Goal: Task Accomplishment & Management: Manage account settings

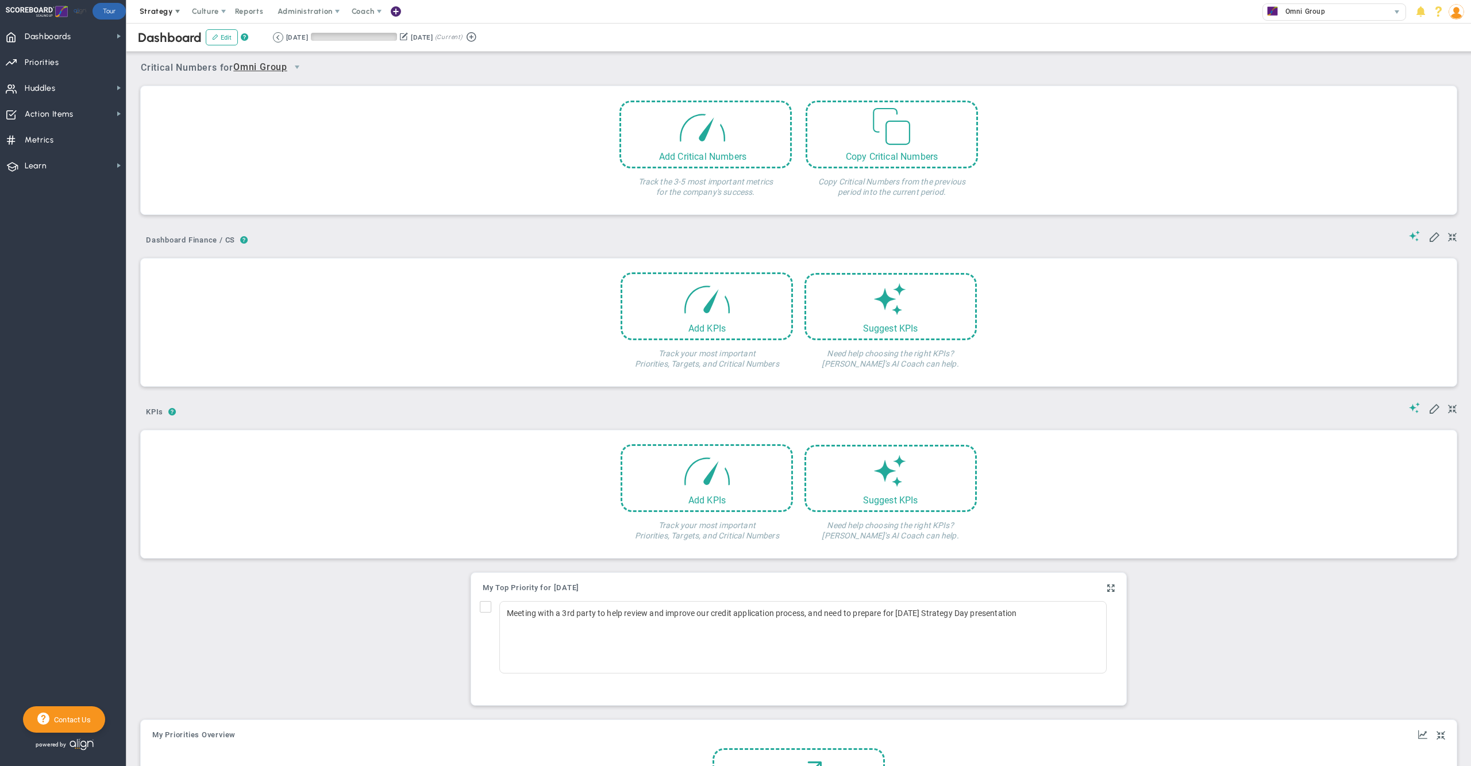
click at [152, 10] on span "Strategy" at bounding box center [156, 11] width 33 height 9
click at [164, 35] on span "One Page Strategic Plan" at bounding box center [194, 34] width 124 height 23
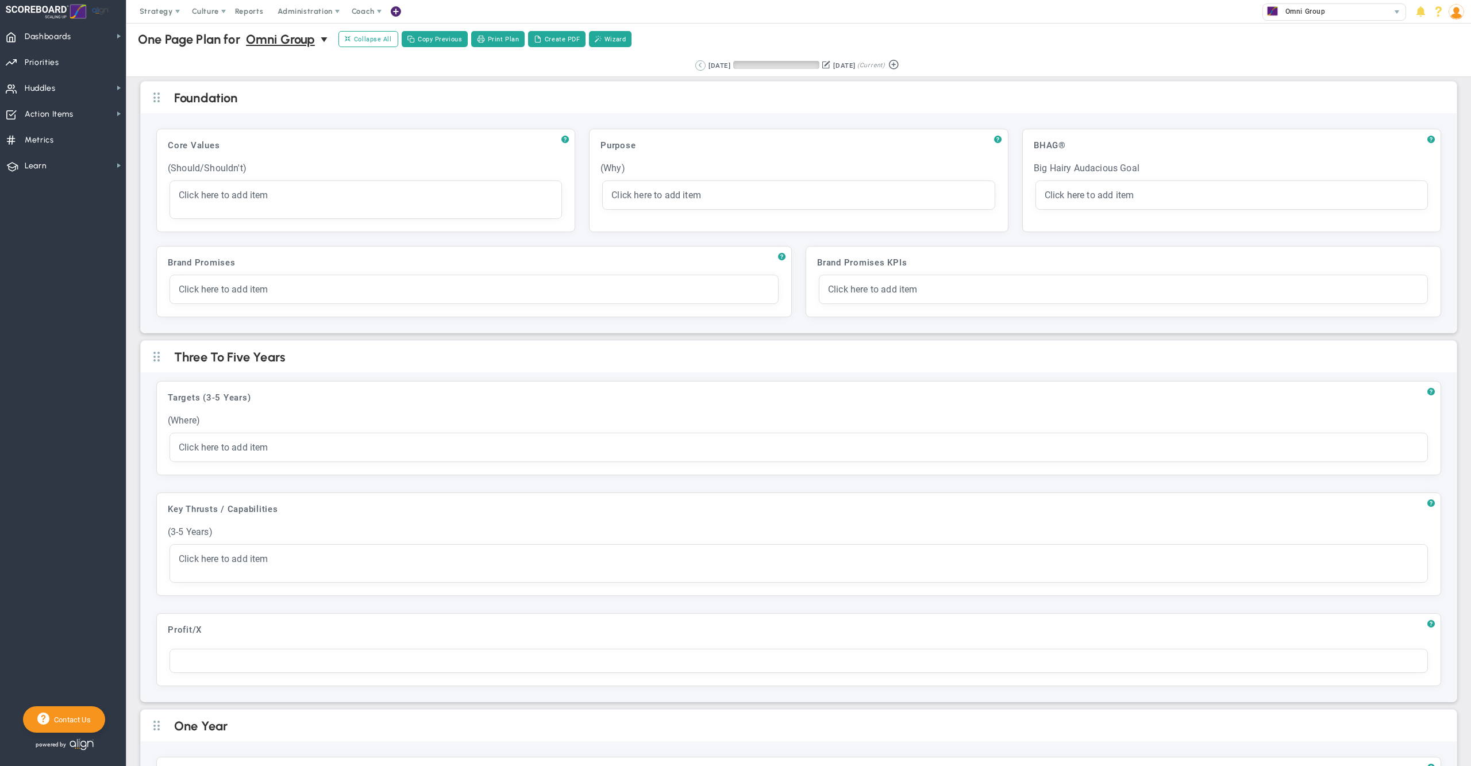
click at [695, 66] on button at bounding box center [700, 65] width 10 height 10
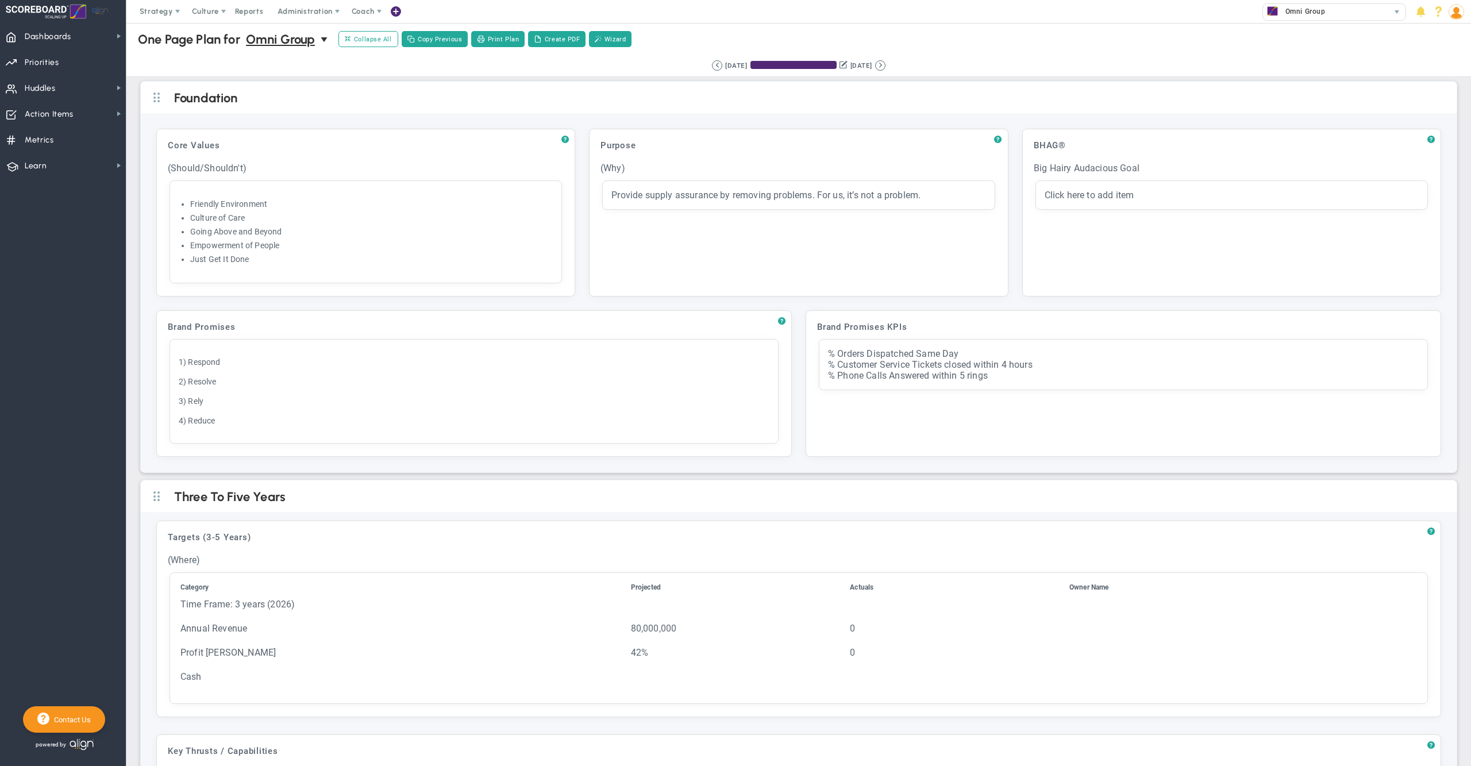
click at [883, 63] on div "[DATE] [DATE] (Current)" at bounding box center [799, 65] width 174 height 10
click at [891, 64] on div "Retrieving period... [DATE] [DATE] (Current)" at bounding box center [798, 65] width 185 height 10
click at [886, 65] on button at bounding box center [880, 65] width 10 height 10
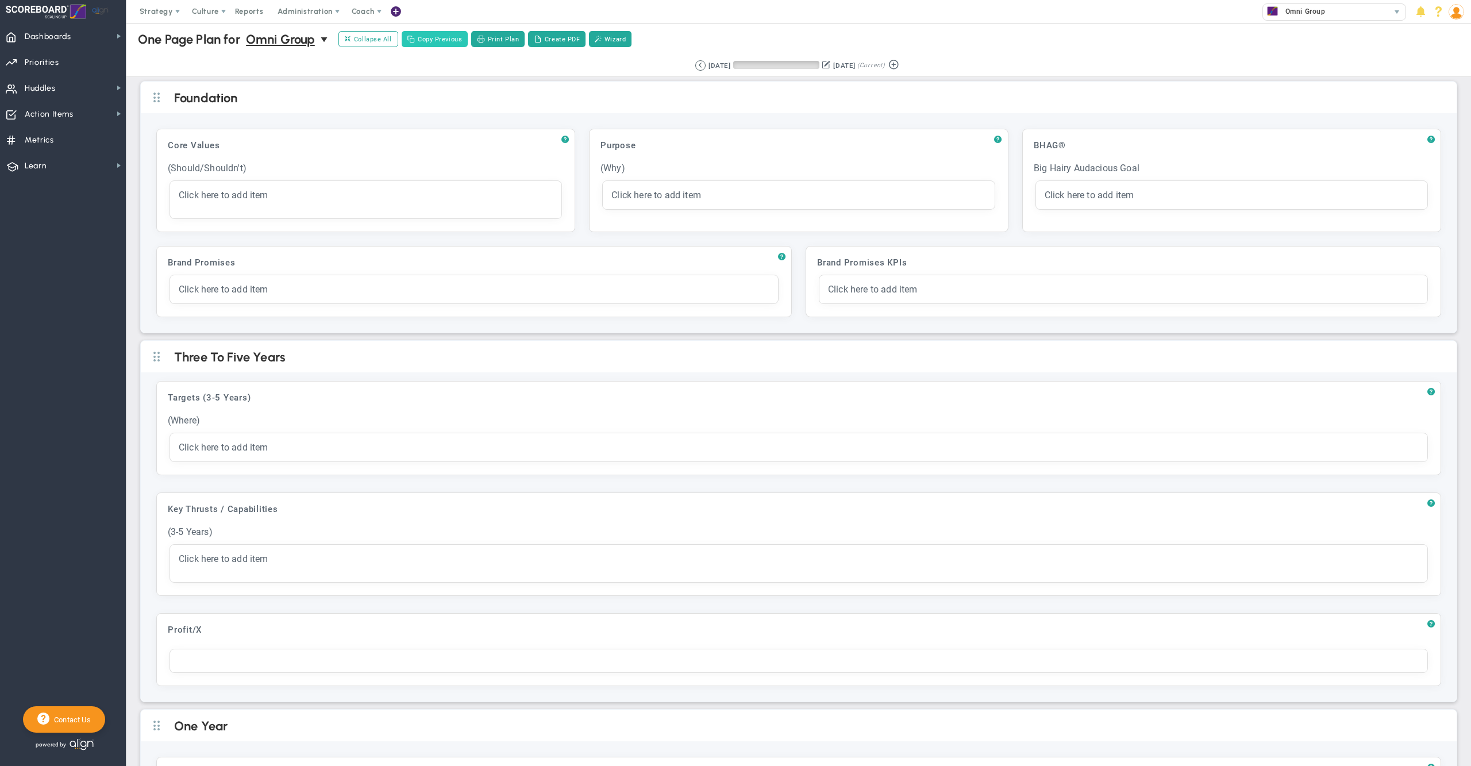
click at [448, 34] on button "Copy Previous" at bounding box center [435, 39] width 67 height 16
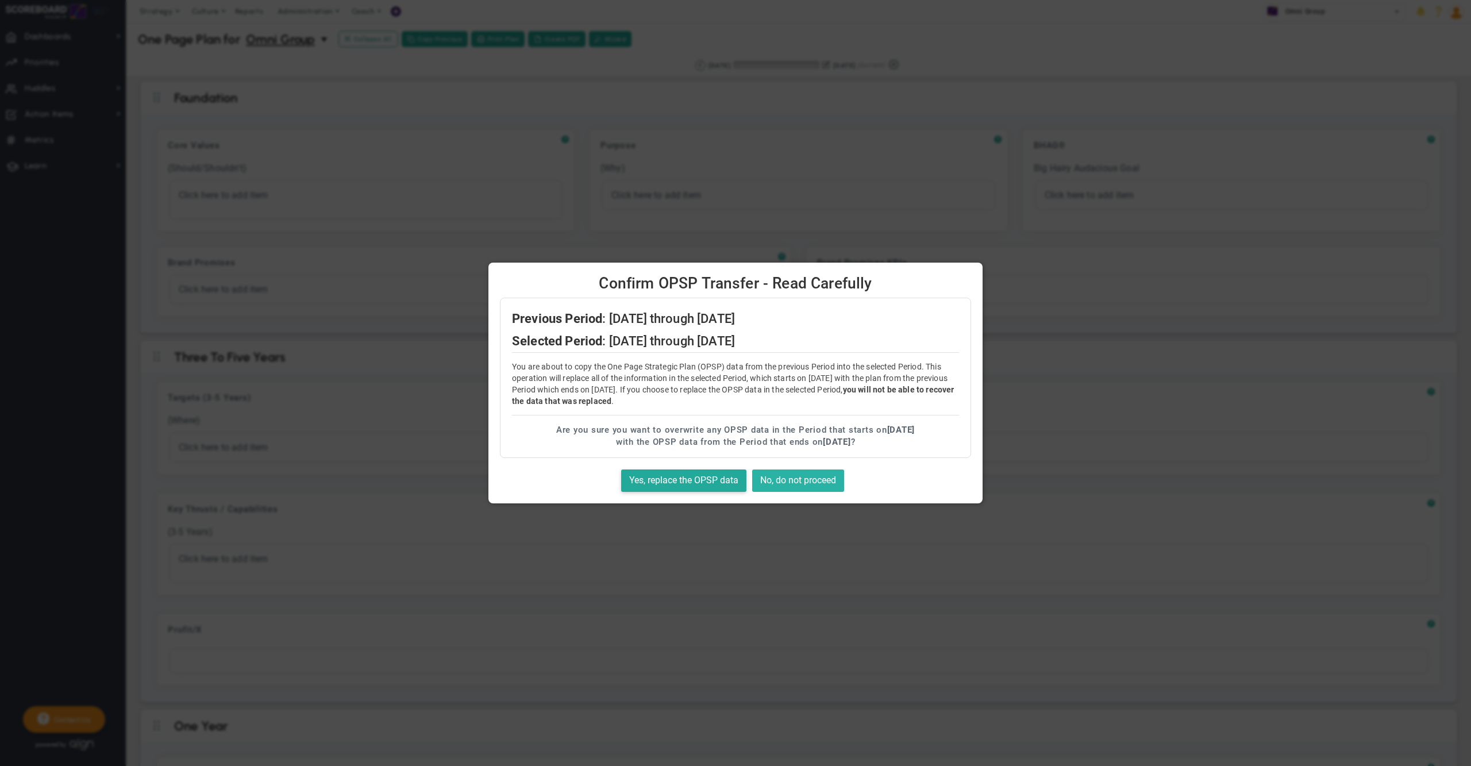
click at [830, 471] on button "No, do not proceed" at bounding box center [798, 480] width 92 height 22
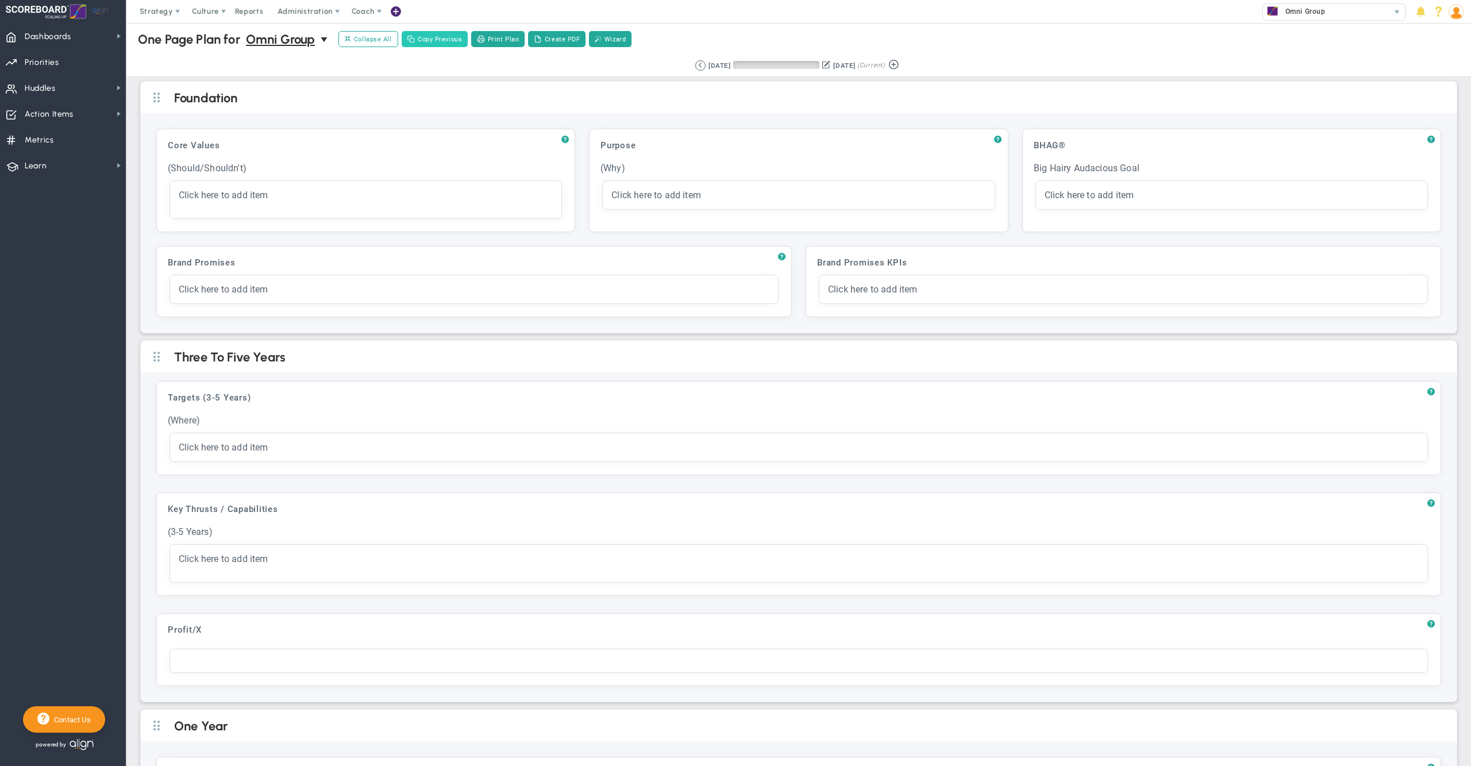
click at [453, 45] on button "Copy Previous" at bounding box center [435, 39] width 67 height 16
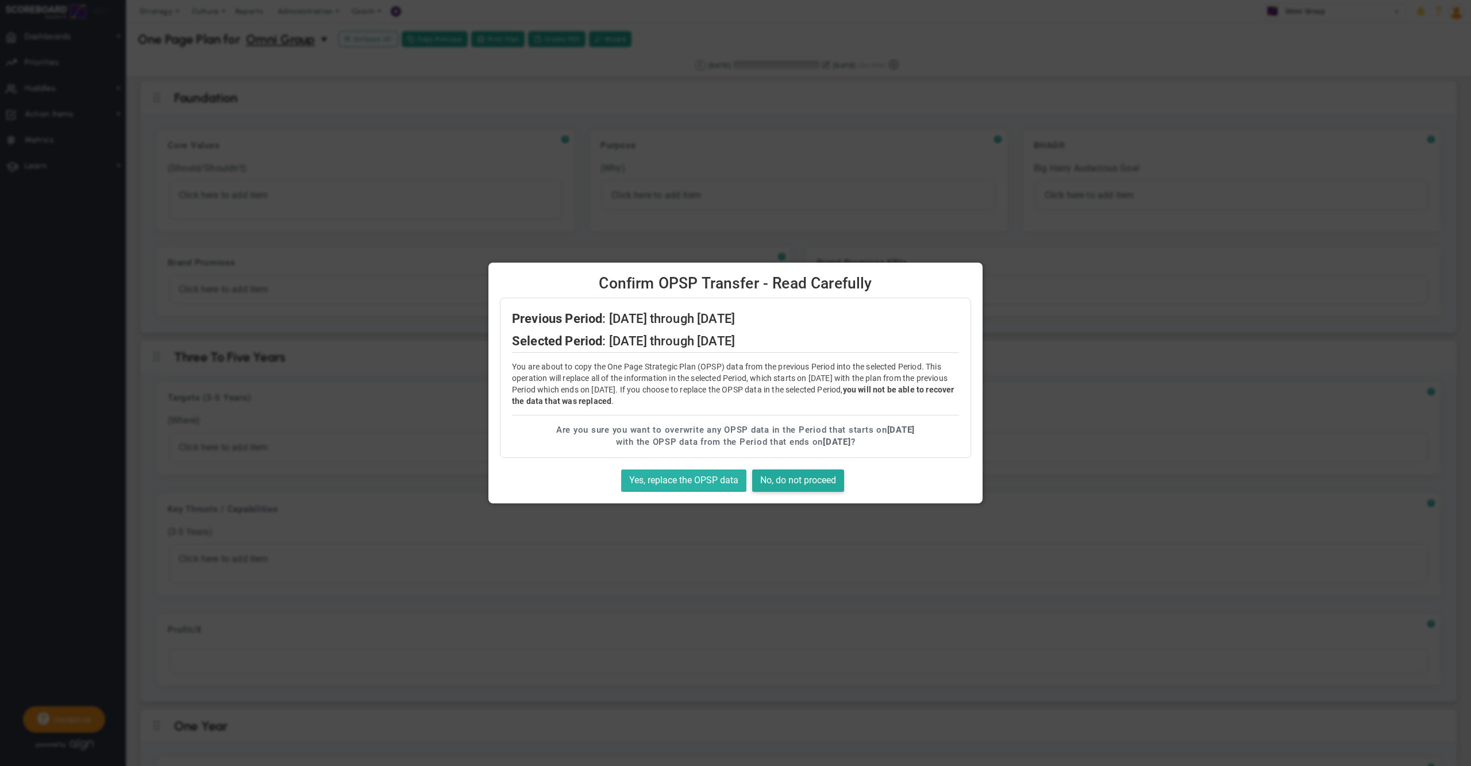
click at [688, 478] on button "Yes, replace the OPSP data" at bounding box center [683, 480] width 125 height 22
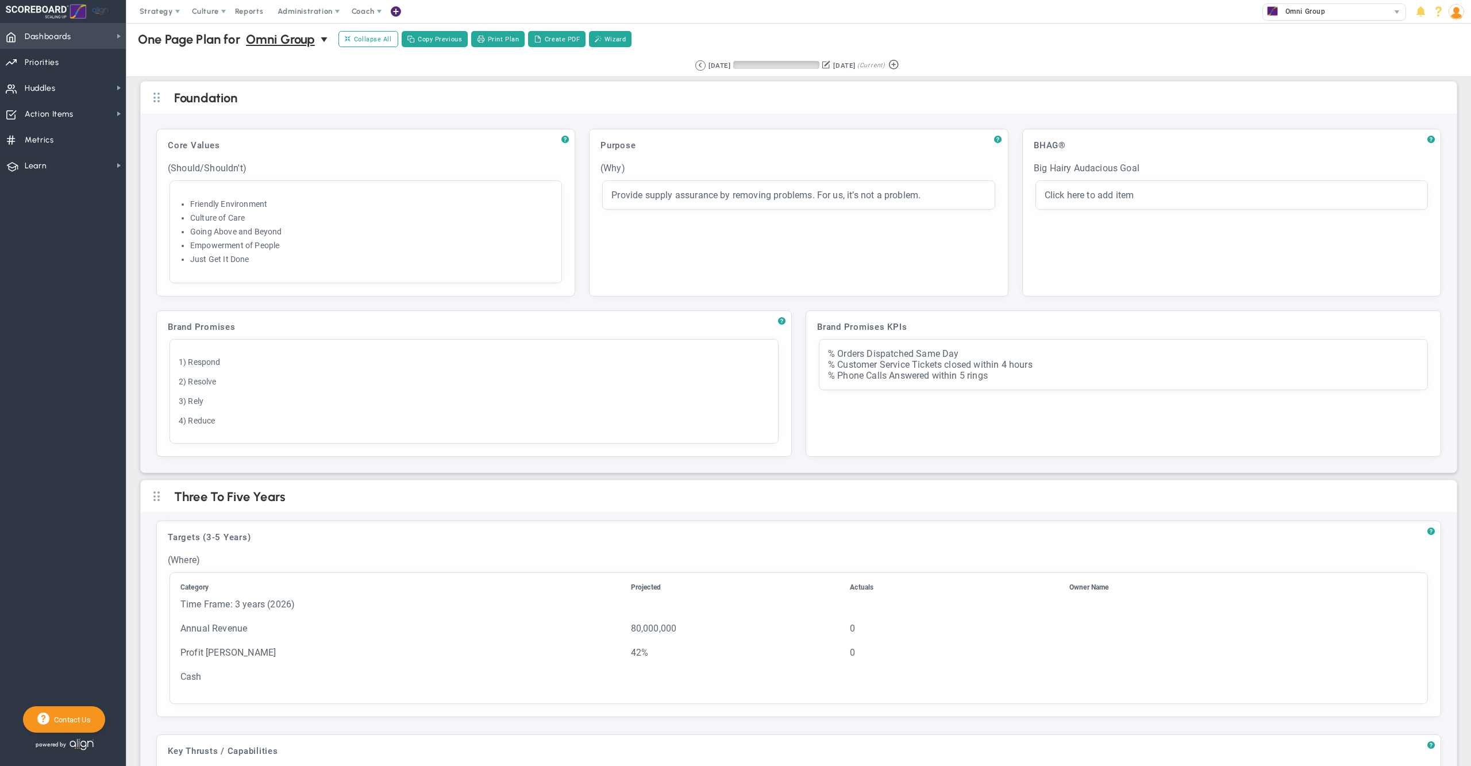
click at [60, 33] on span "Dashboards" at bounding box center [48, 37] width 47 height 24
click at [179, 56] on span "Company Dashboard" at bounding box center [188, 56] width 74 height 11
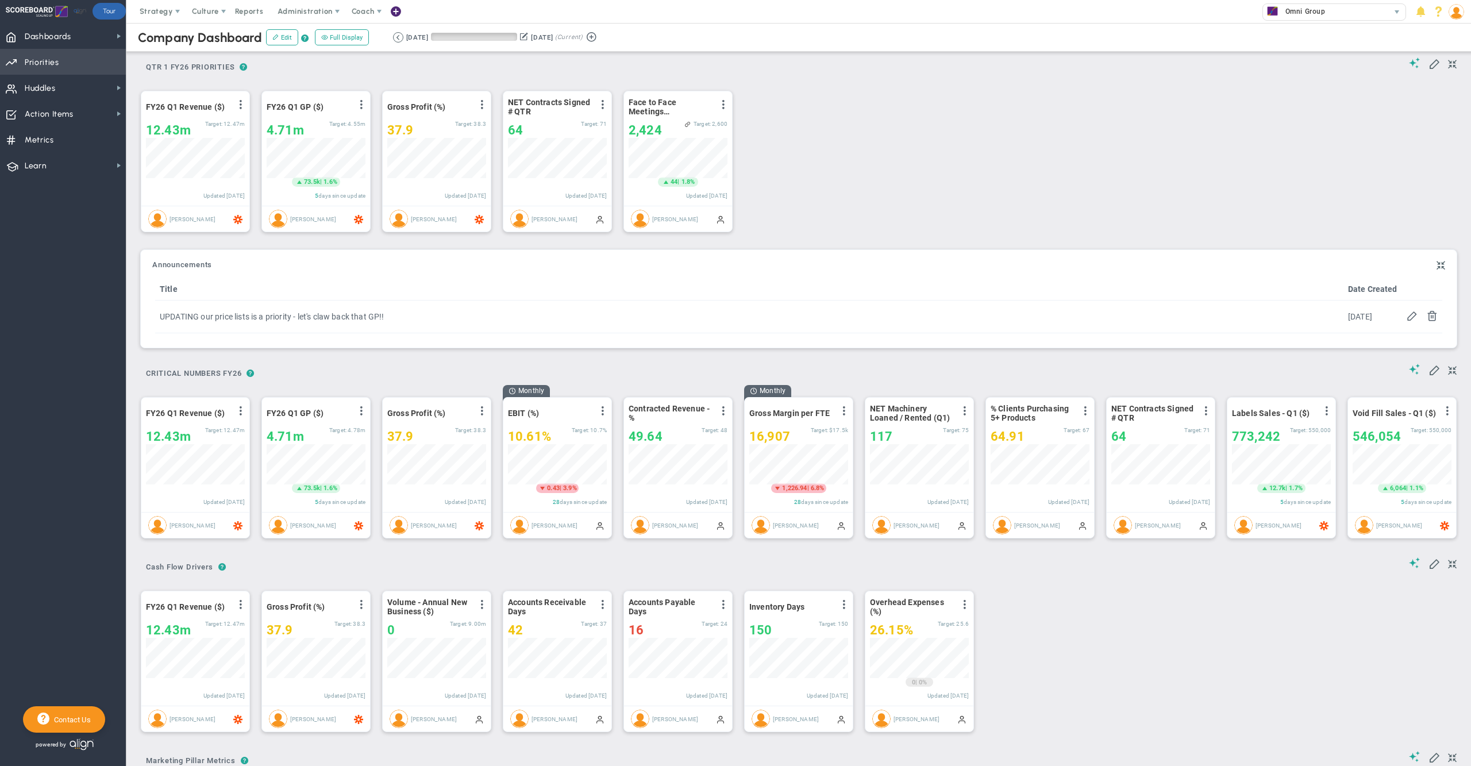
click at [44, 60] on span "Priorities" at bounding box center [42, 63] width 34 height 24
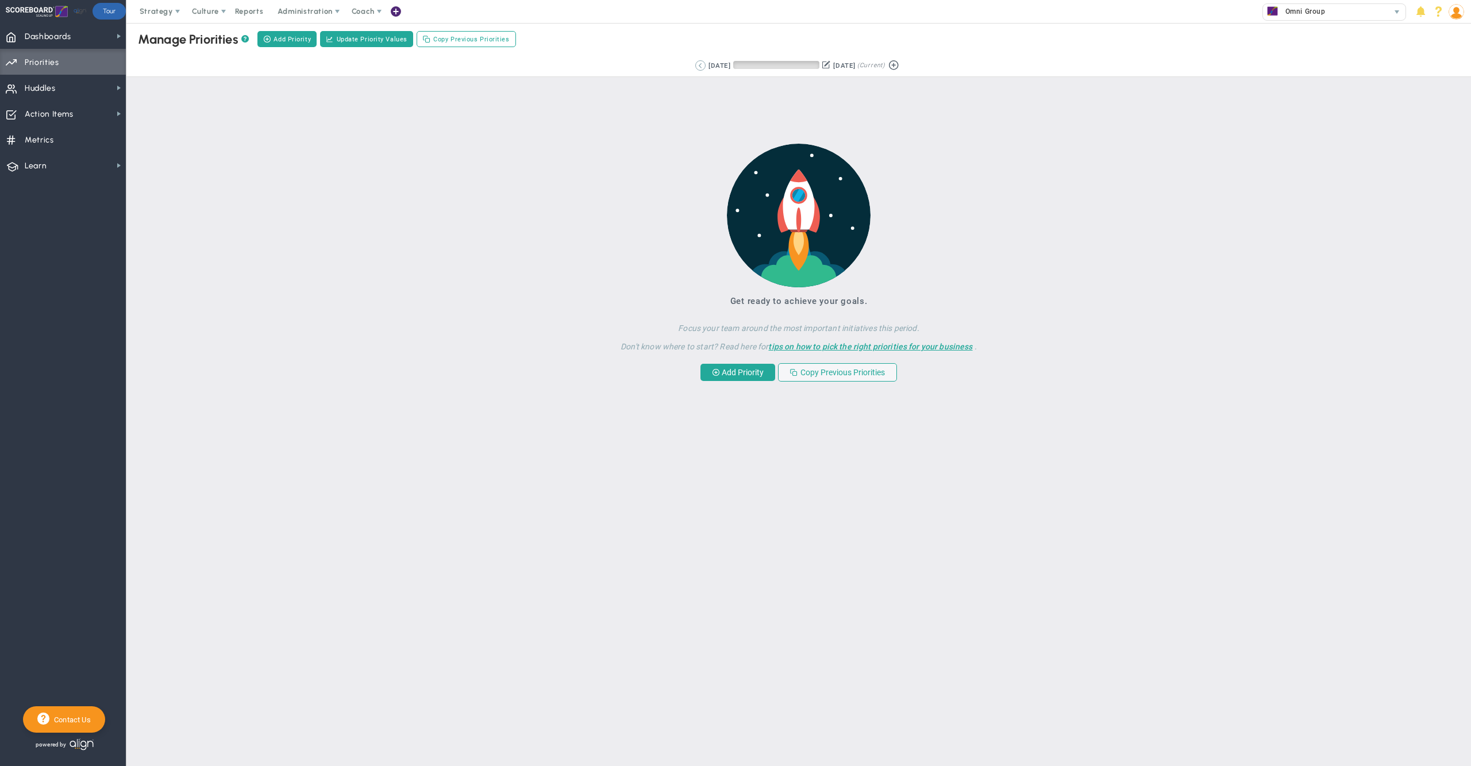
click at [695, 63] on button at bounding box center [700, 65] width 10 height 10
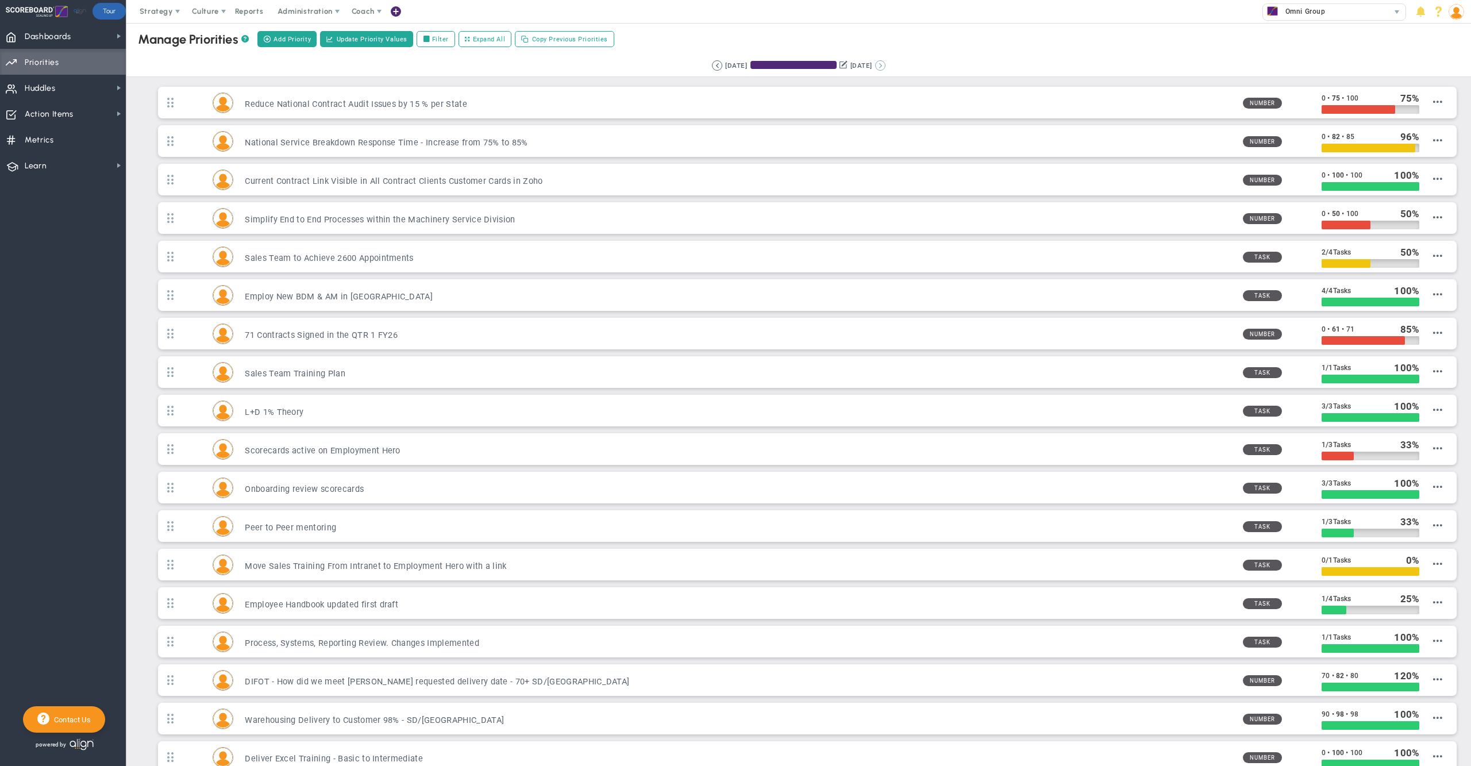
click at [886, 68] on button at bounding box center [880, 65] width 10 height 10
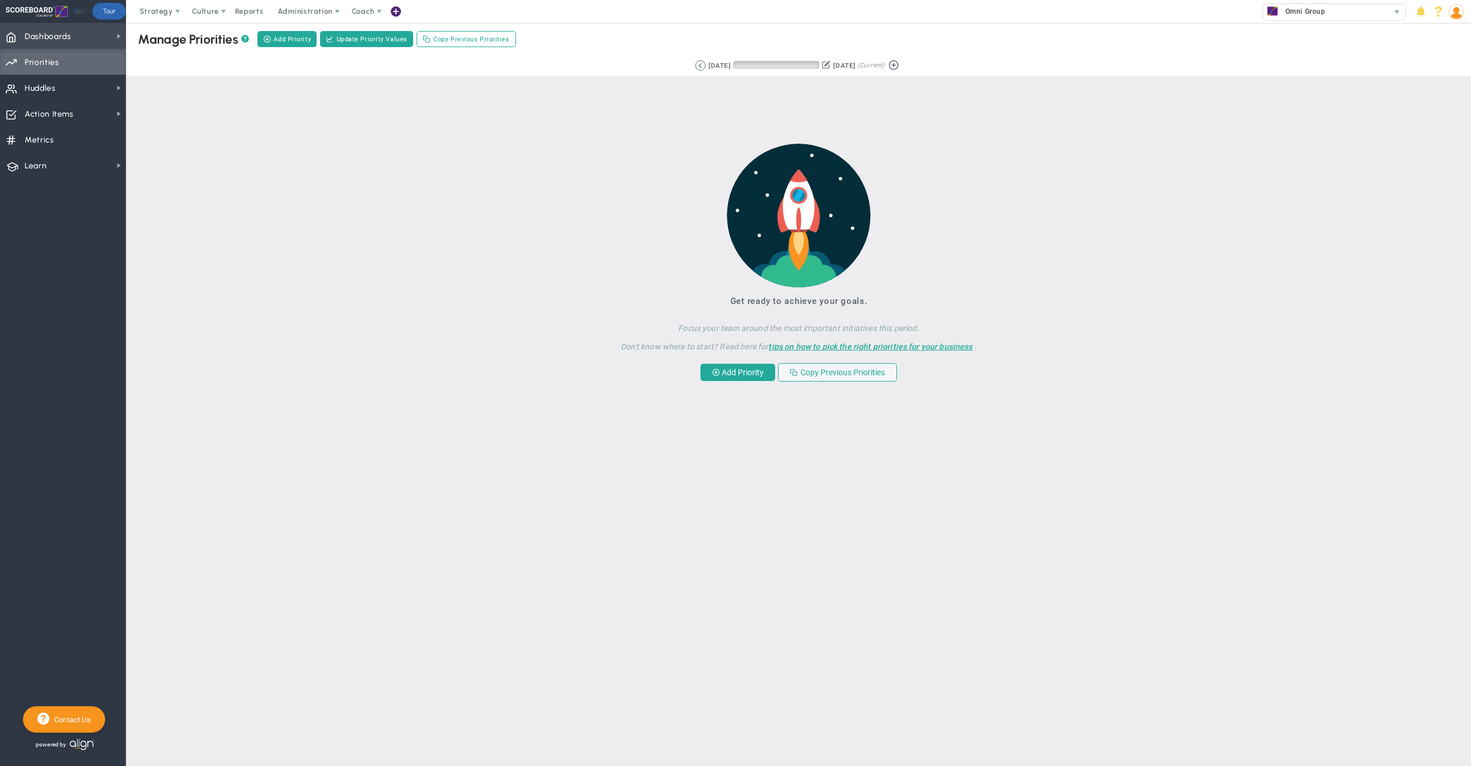
click at [106, 35] on span "Dashboards Dashboards" at bounding box center [63, 36] width 126 height 26
click at [1458, 7] on img at bounding box center [1457, 12] width 16 height 16
click at [1409, 121] on span "Sign Out" at bounding box center [1421, 126] width 93 height 23
